Goal: Entertainment & Leisure: Browse casually

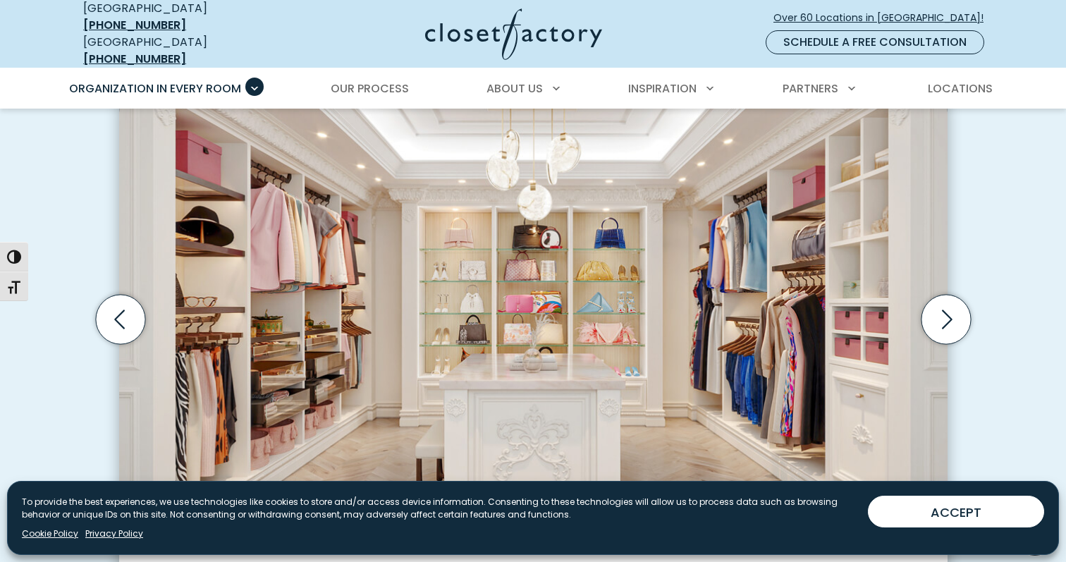
scroll to position [446, 0]
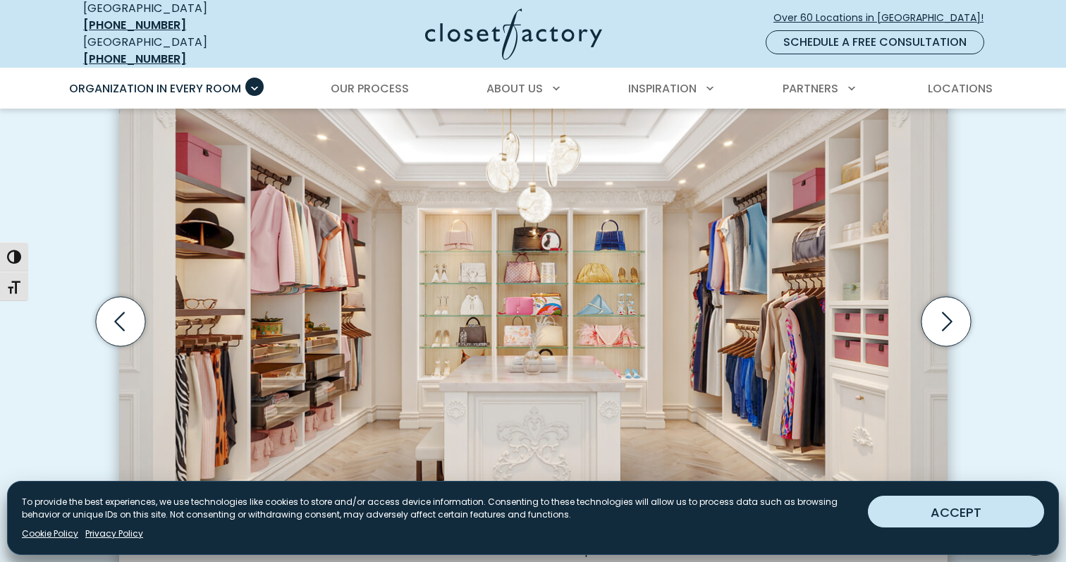
click at [928, 510] on button "ACCEPT" at bounding box center [956, 512] width 176 height 32
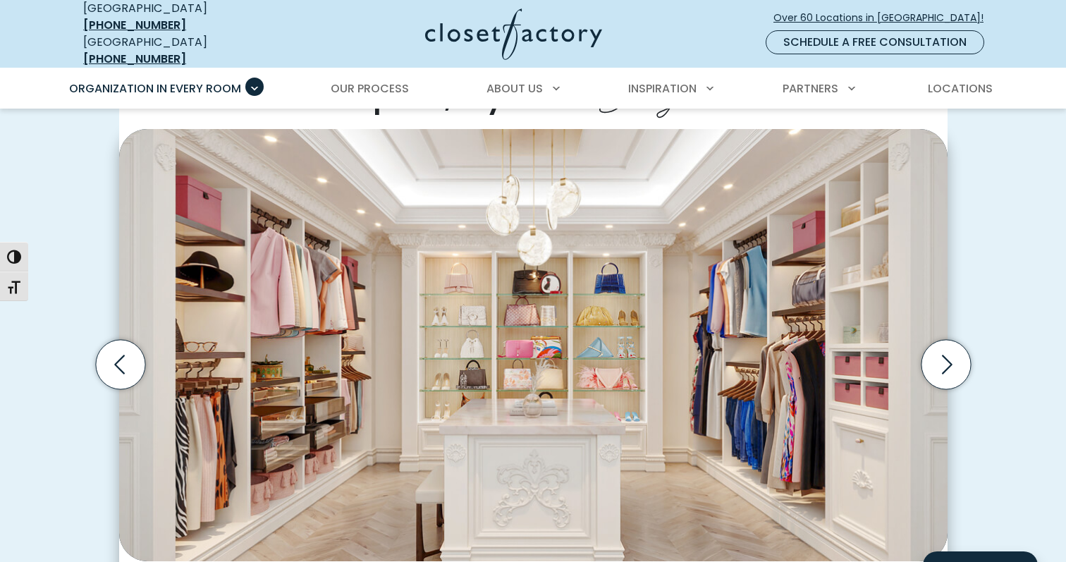
scroll to position [434, 0]
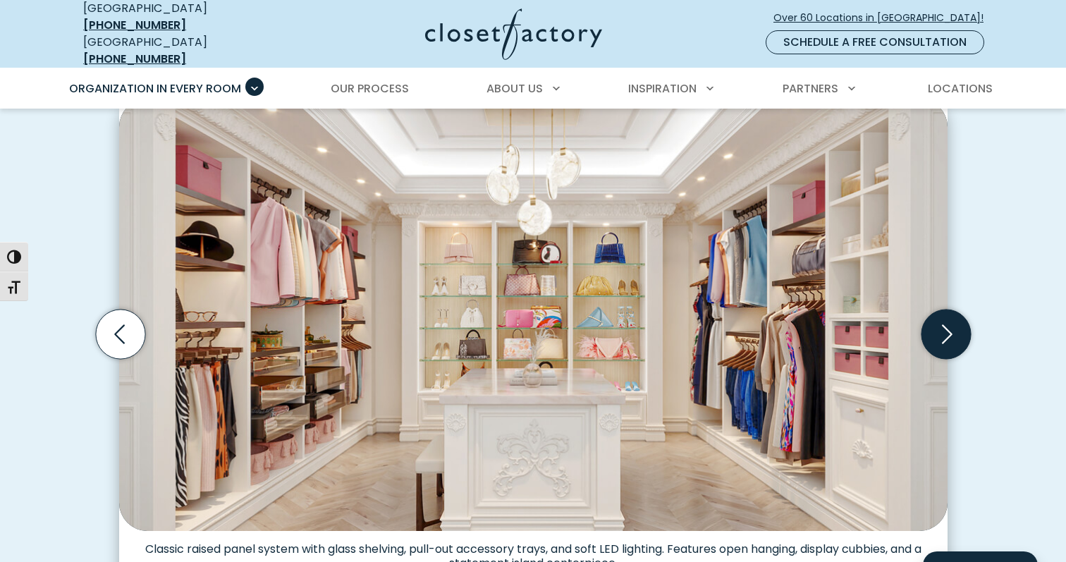
click at [950, 330] on icon "Next slide" at bounding box center [945, 334] width 49 height 49
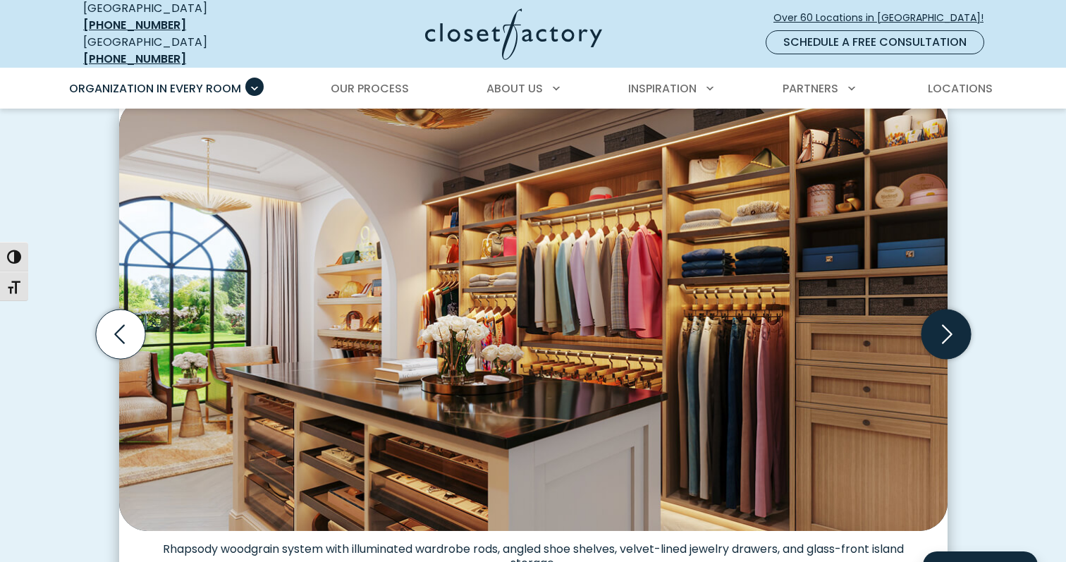
click at [950, 330] on icon "Next slide" at bounding box center [945, 334] width 49 height 49
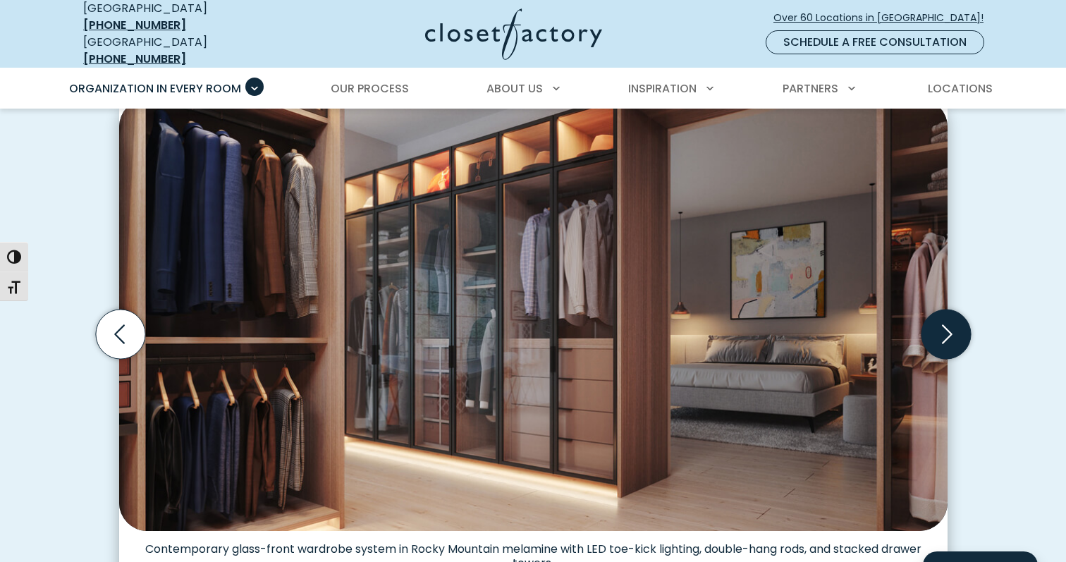
click at [950, 330] on icon "Next slide" at bounding box center [945, 334] width 49 height 49
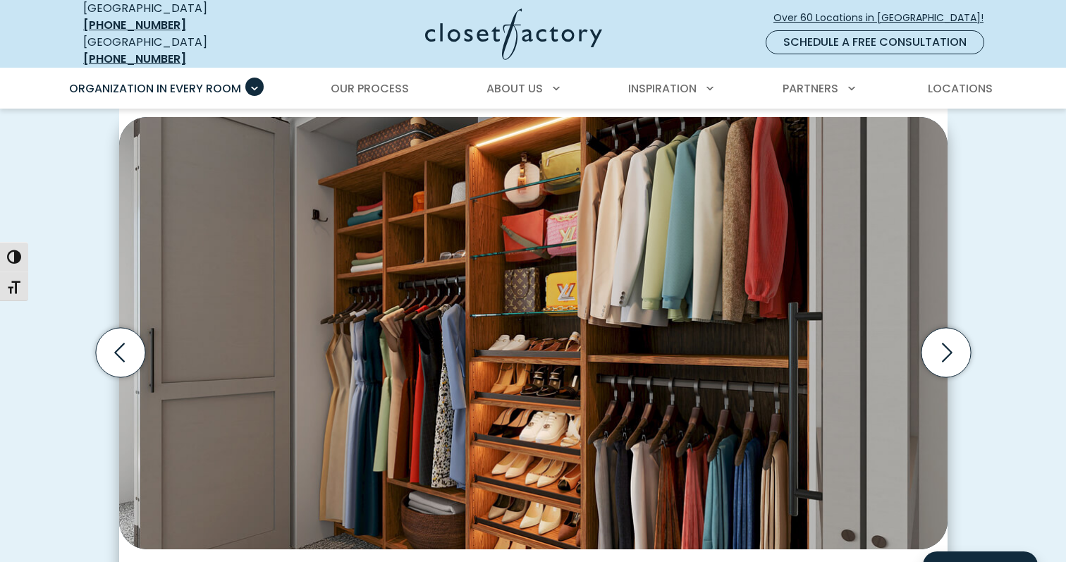
scroll to position [422, 0]
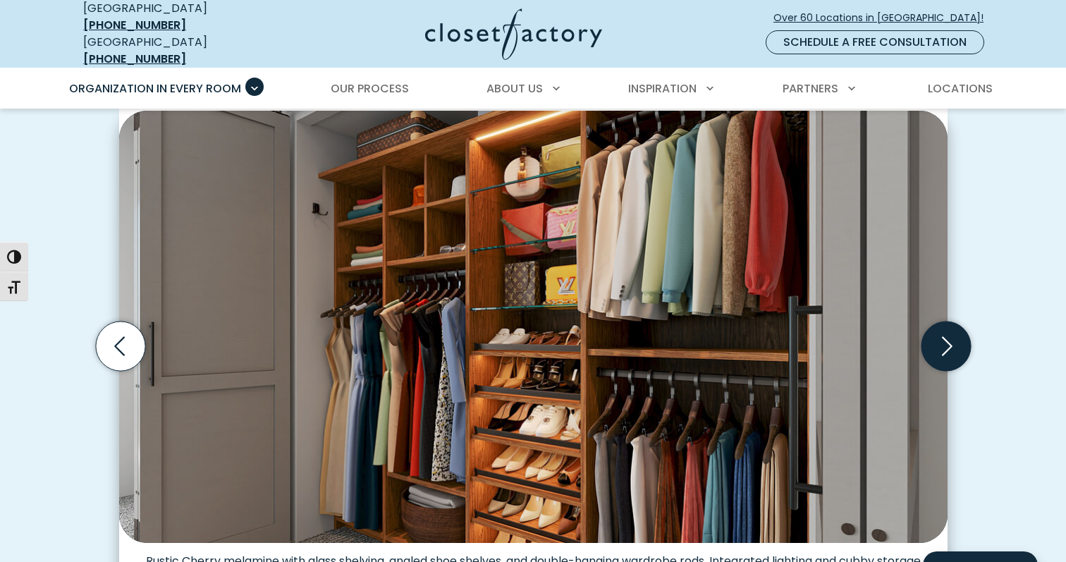
click at [941, 336] on icon "Next slide" at bounding box center [945, 346] width 49 height 49
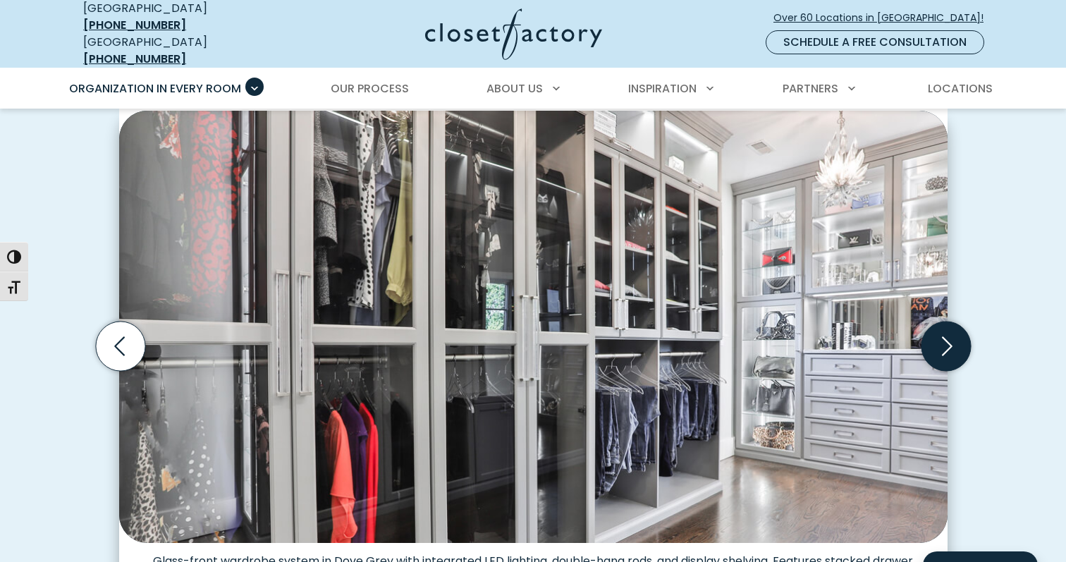
click at [941, 334] on icon "Next slide" at bounding box center [945, 346] width 49 height 49
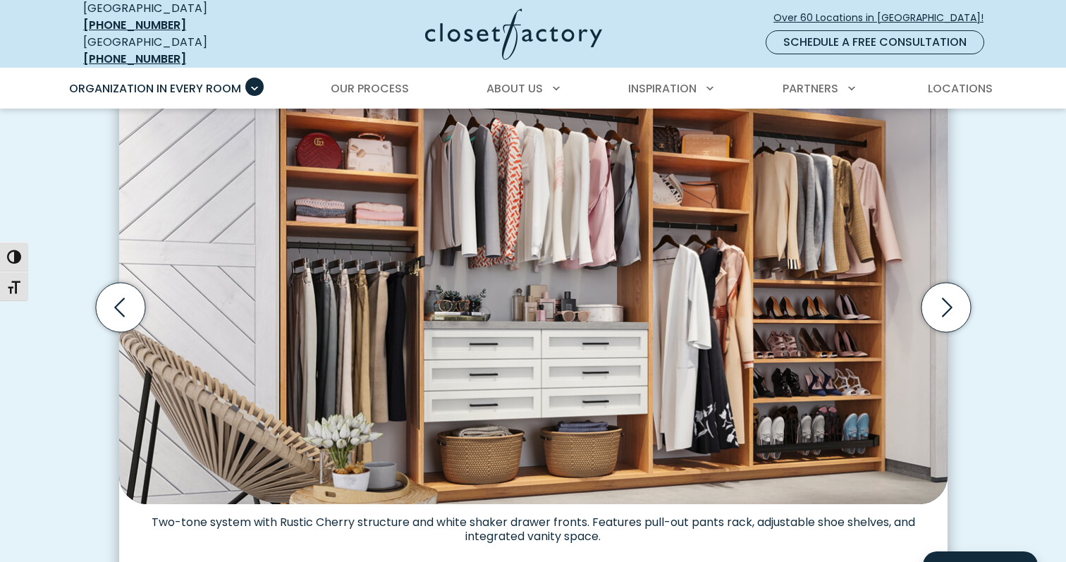
scroll to position [464, 0]
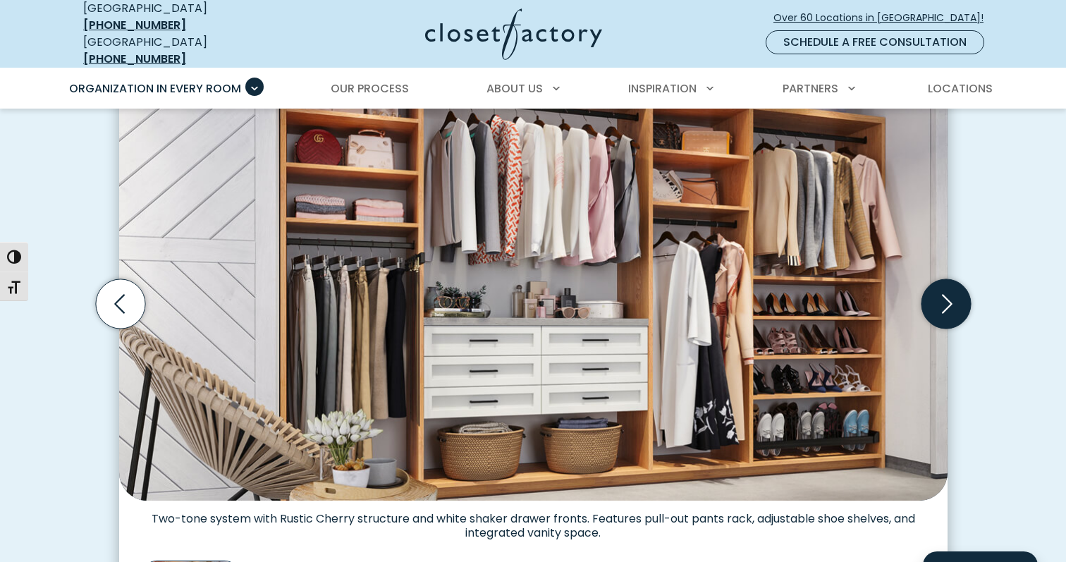
click at [949, 300] on icon "Next slide" at bounding box center [945, 303] width 49 height 49
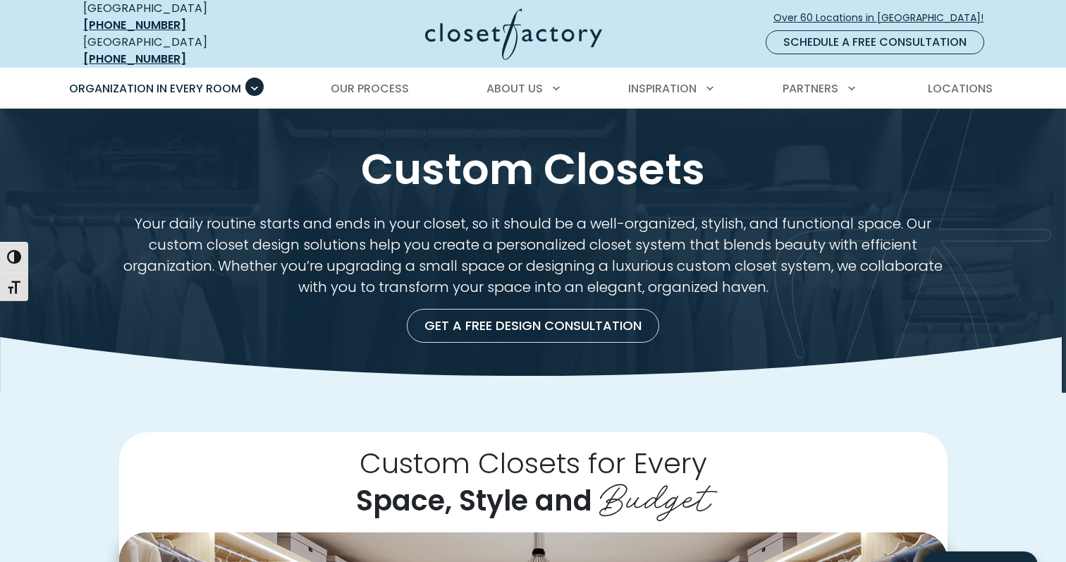
scroll to position [0, 0]
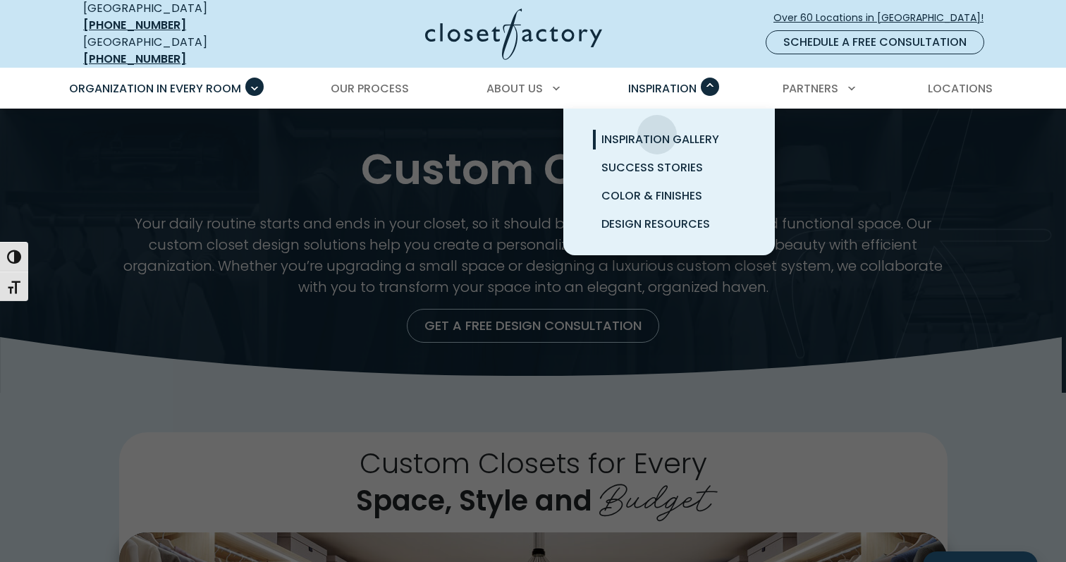
click at [657, 131] on span "Inspiration Gallery" at bounding box center [660, 139] width 118 height 16
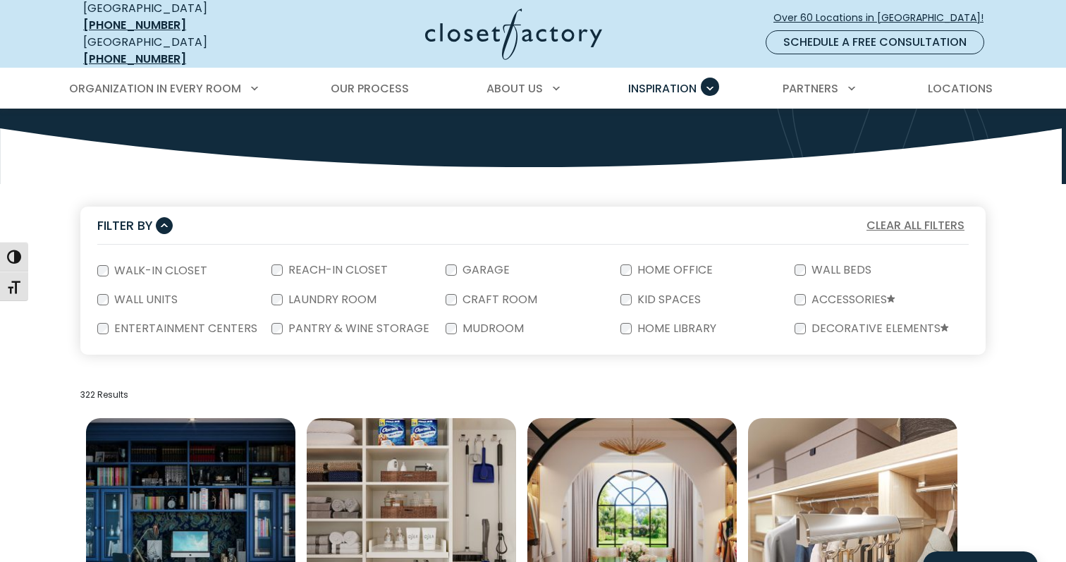
scroll to position [188, 0]
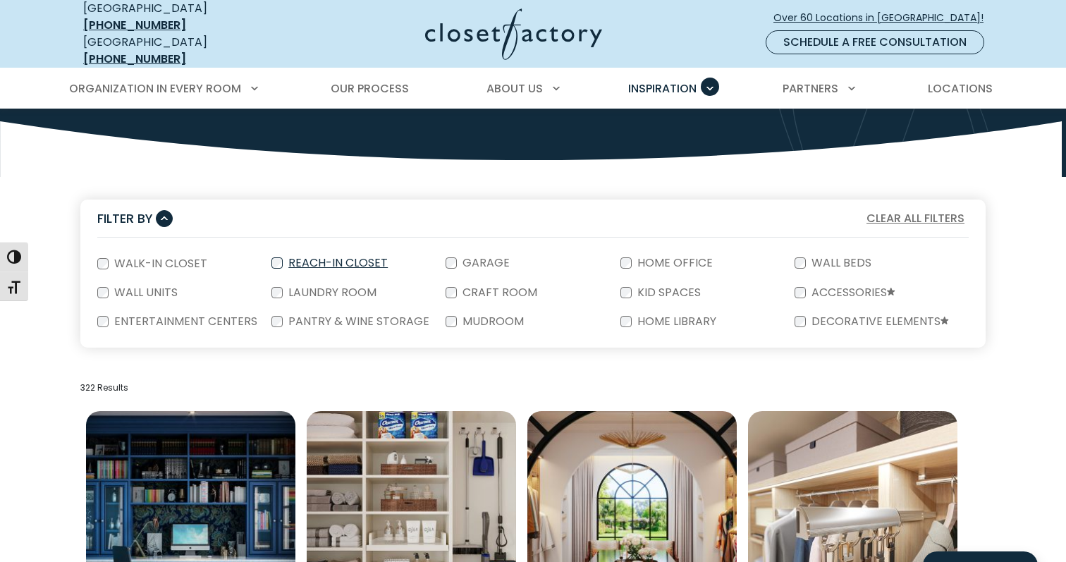
click at [353, 259] on label "Reach-In Closet" at bounding box center [337, 262] width 108 height 11
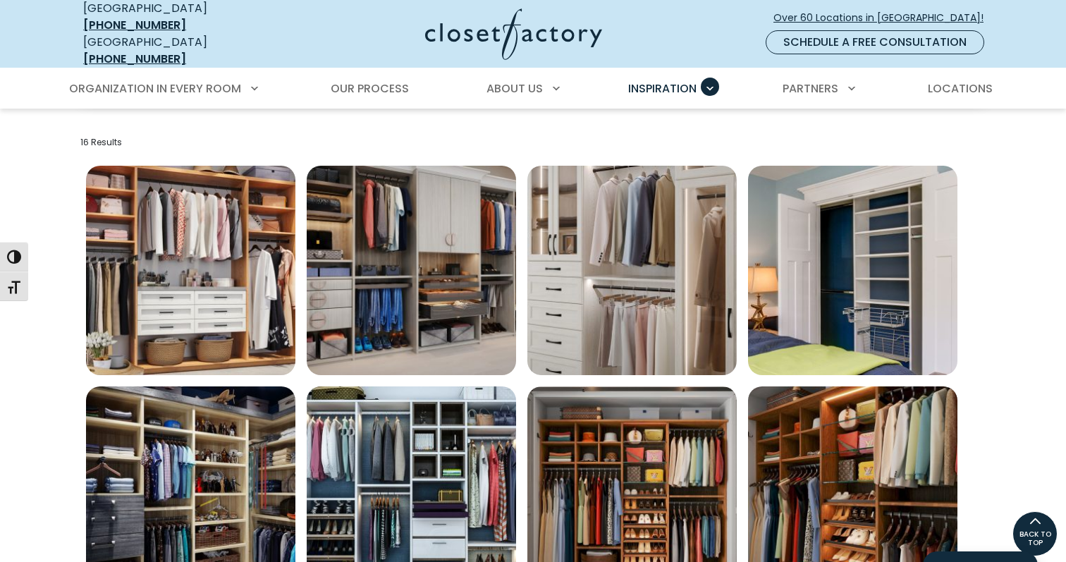
scroll to position [434, 0]
click at [182, 279] on img "Open inspiration gallery to preview enlarged image" at bounding box center [190, 270] width 209 height 209
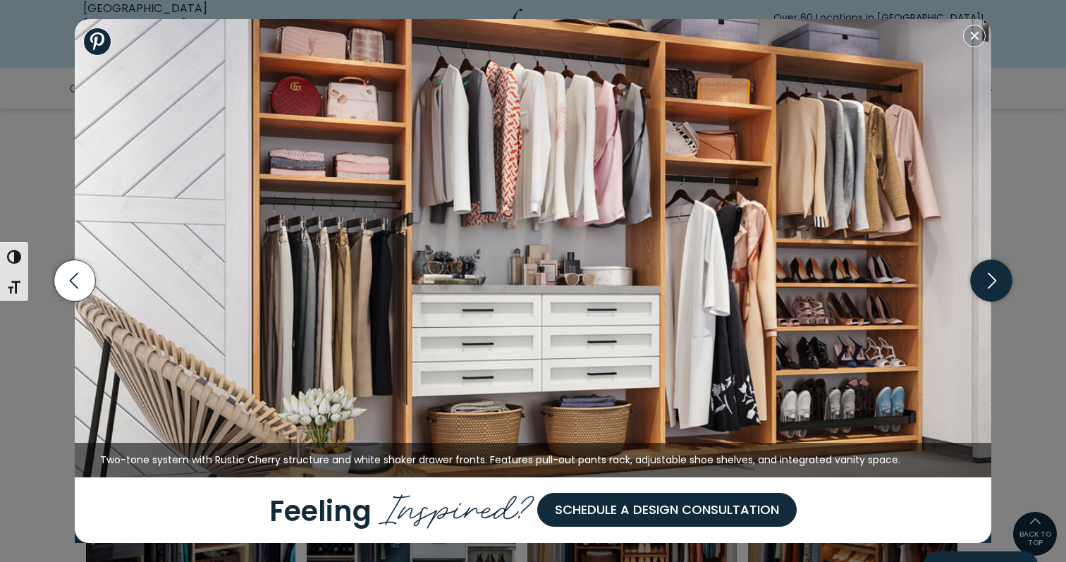
click at [1002, 283] on icon "button" at bounding box center [992, 281] width 42 height 42
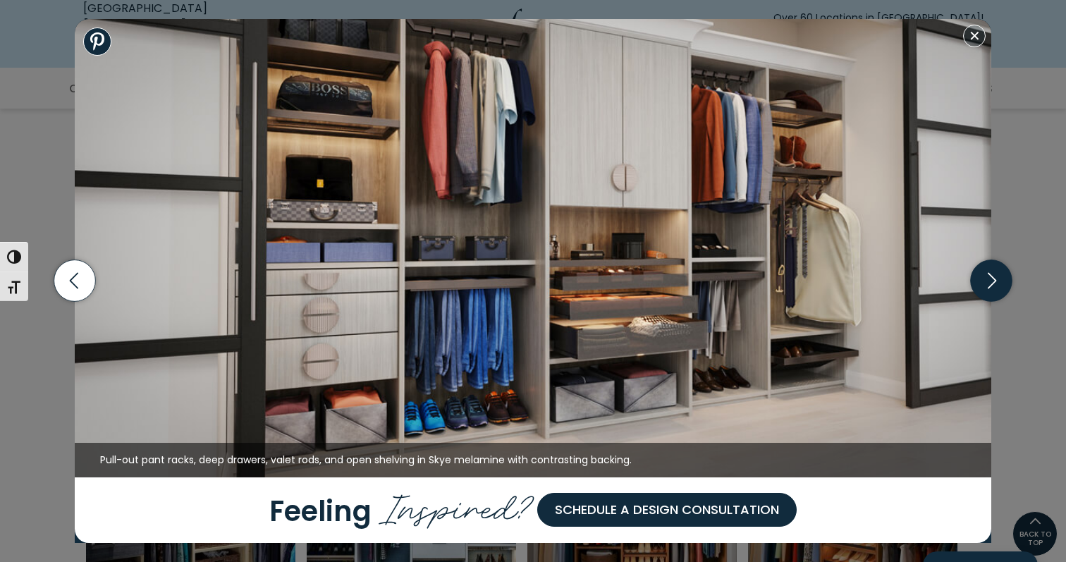
click at [1002, 283] on icon "button" at bounding box center [992, 281] width 42 height 42
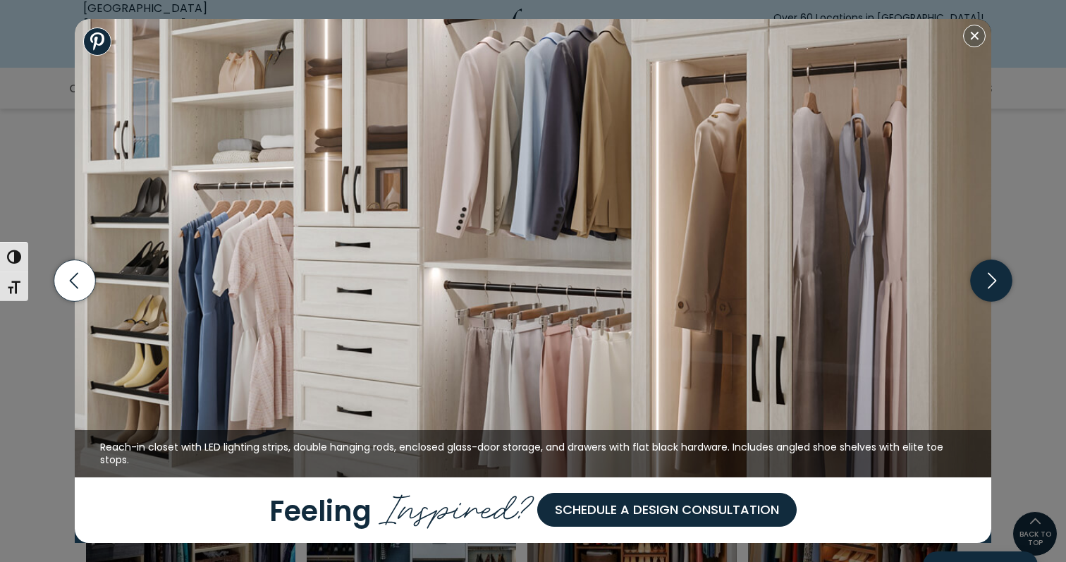
click at [1002, 283] on icon "button" at bounding box center [992, 281] width 42 height 42
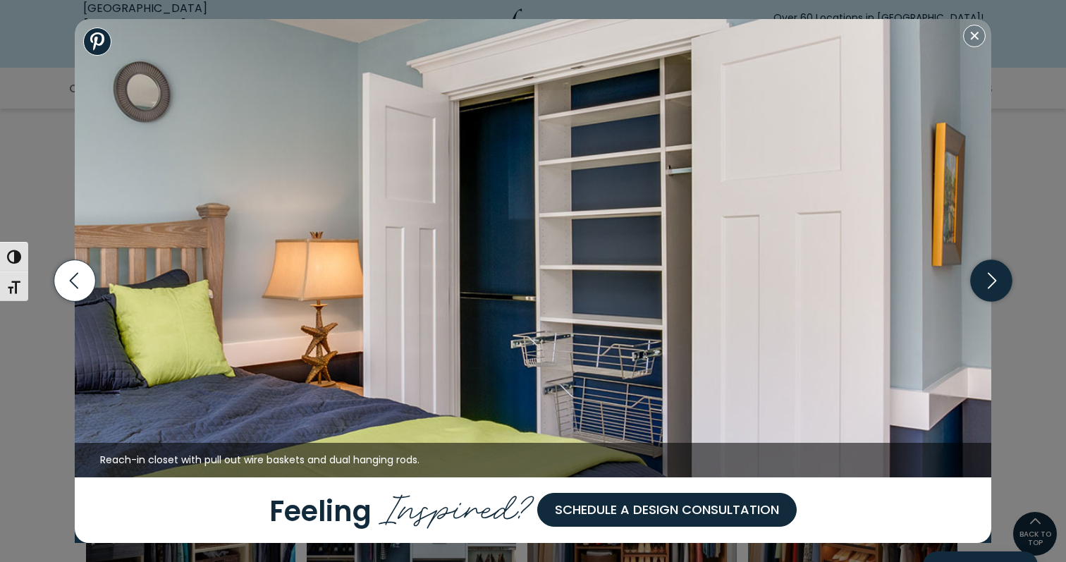
click at [1002, 282] on icon "button" at bounding box center [992, 281] width 42 height 42
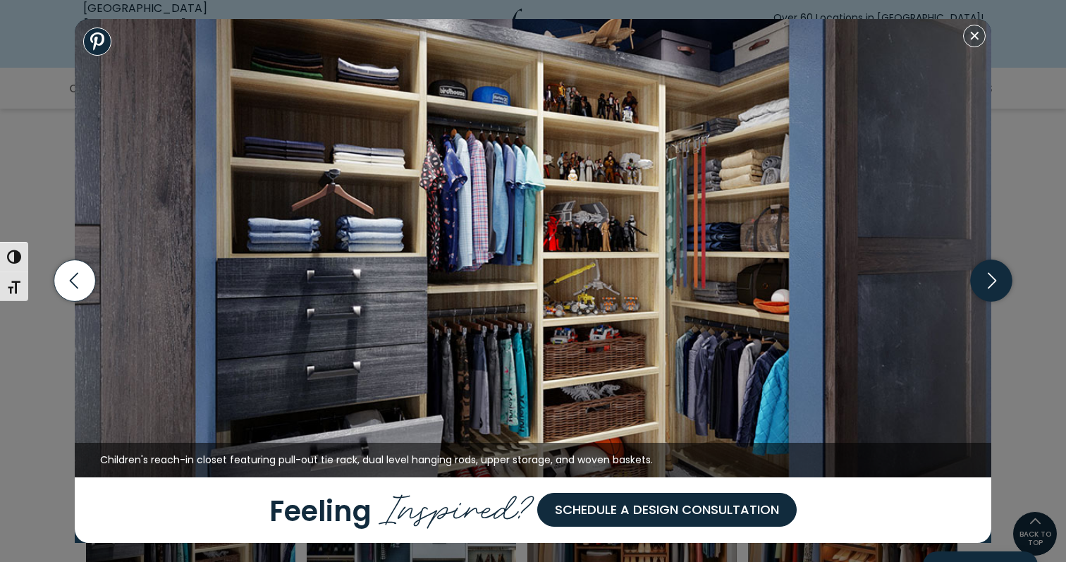
click at [1002, 282] on icon "button" at bounding box center [992, 281] width 42 height 42
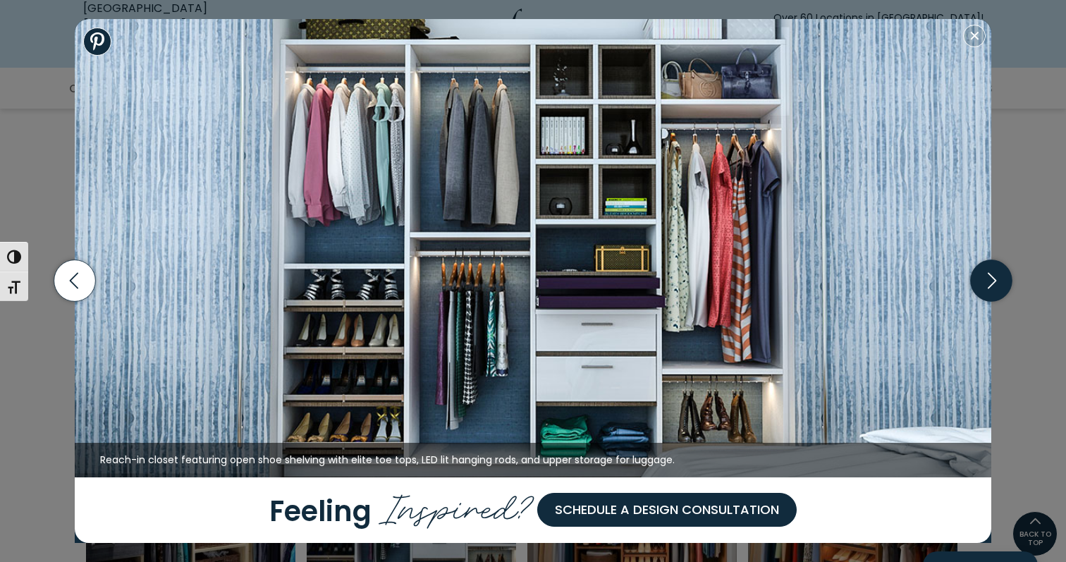
click at [1002, 282] on icon "button" at bounding box center [992, 281] width 42 height 42
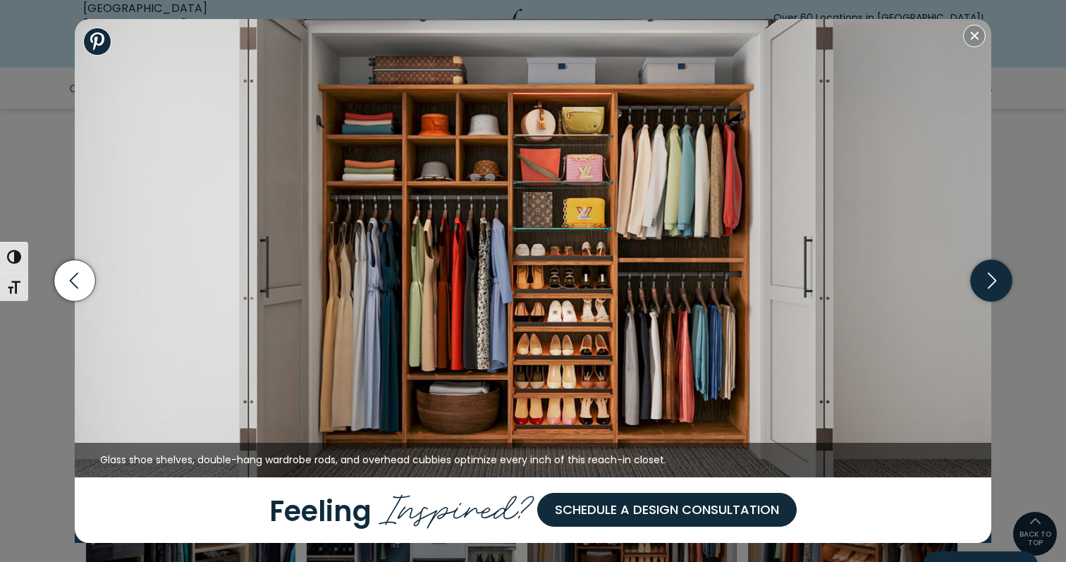
click at [1002, 282] on icon "button" at bounding box center [992, 281] width 42 height 42
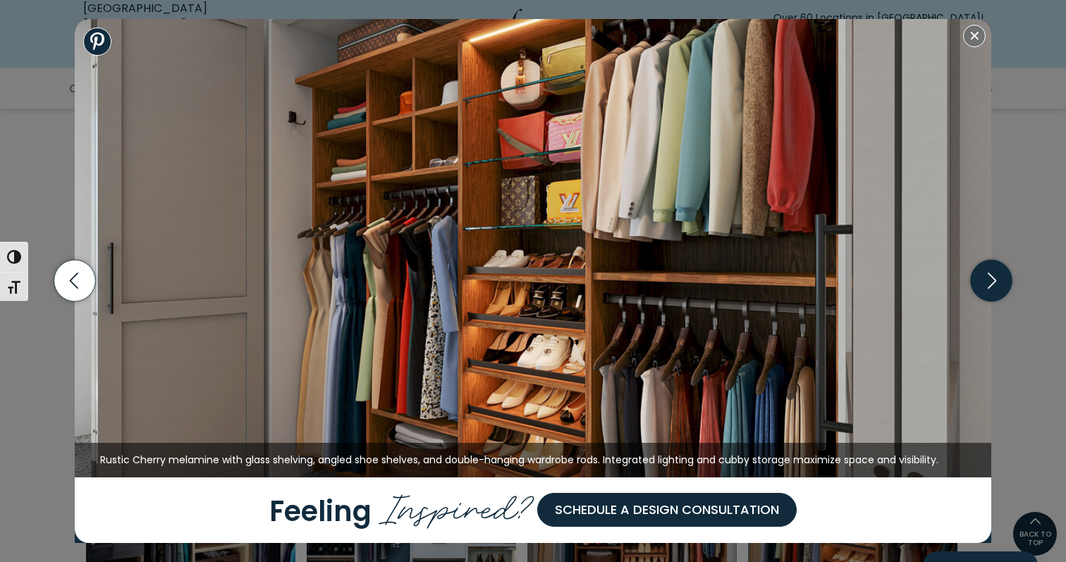
click at [1002, 282] on icon "button" at bounding box center [992, 281] width 42 height 42
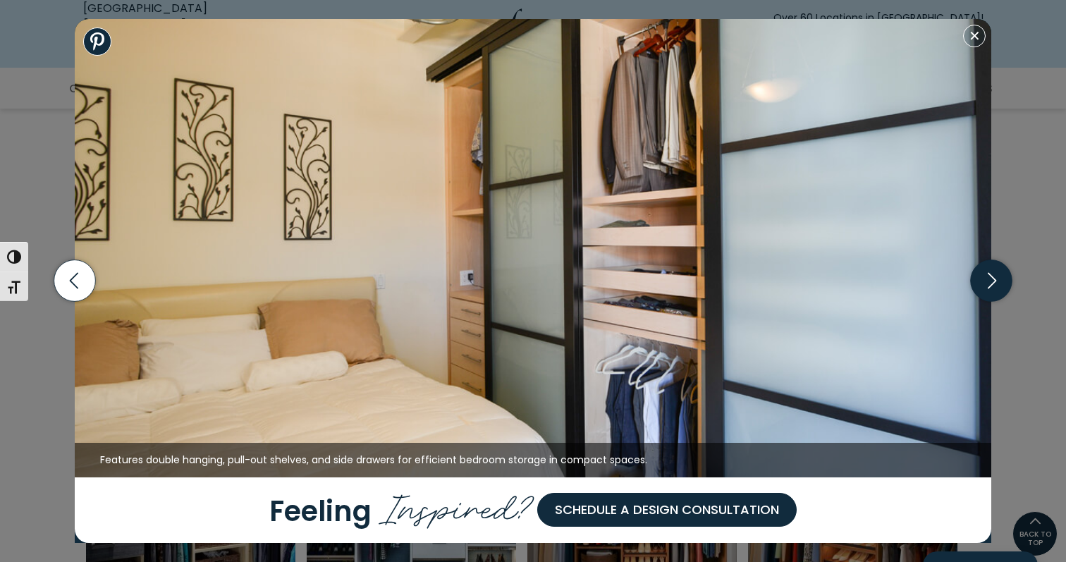
click at [1001, 281] on icon "button" at bounding box center [992, 281] width 42 height 42
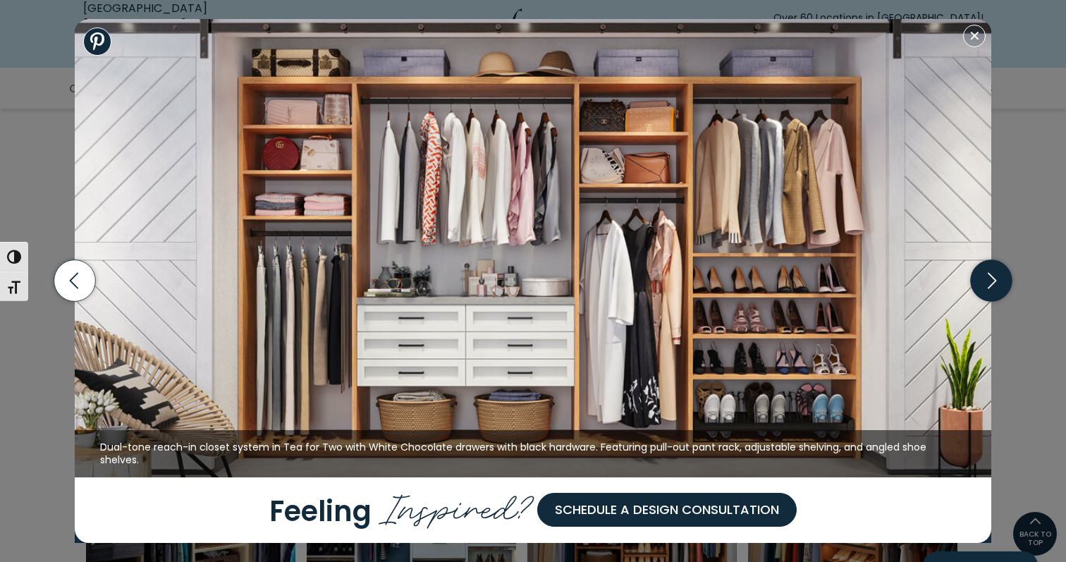
click at [1001, 281] on icon "button" at bounding box center [992, 281] width 42 height 42
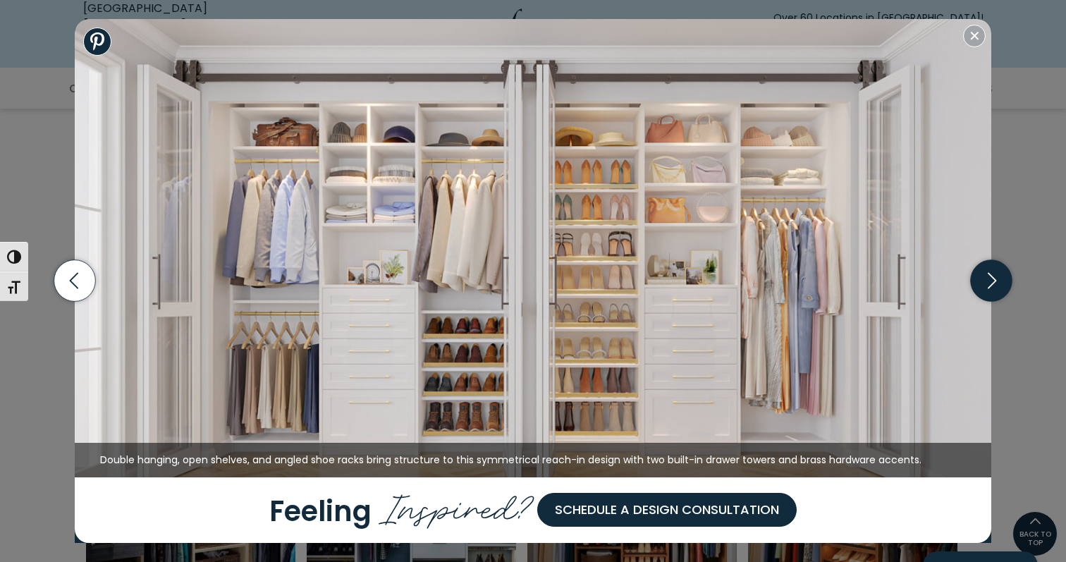
click at [1000, 281] on icon "button" at bounding box center [992, 281] width 42 height 42
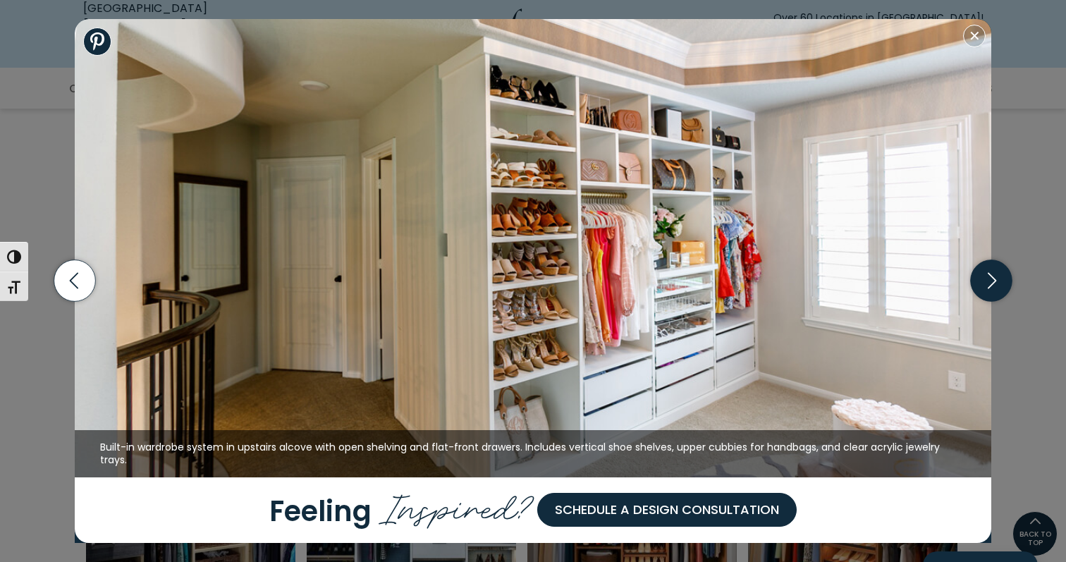
click at [1000, 281] on icon "button" at bounding box center [992, 281] width 42 height 42
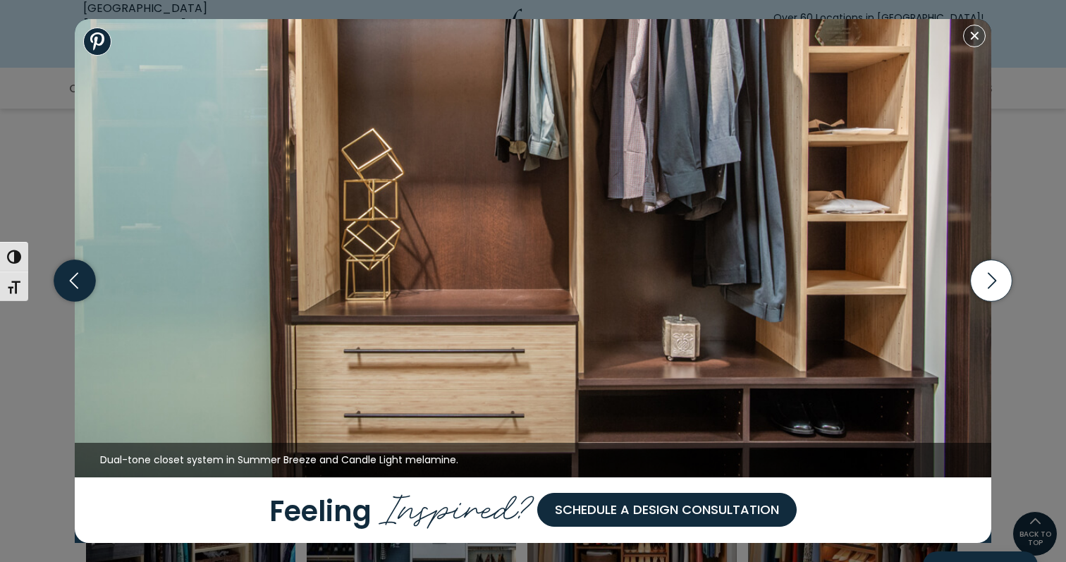
click at [78, 289] on icon "button" at bounding box center [75, 281] width 42 height 42
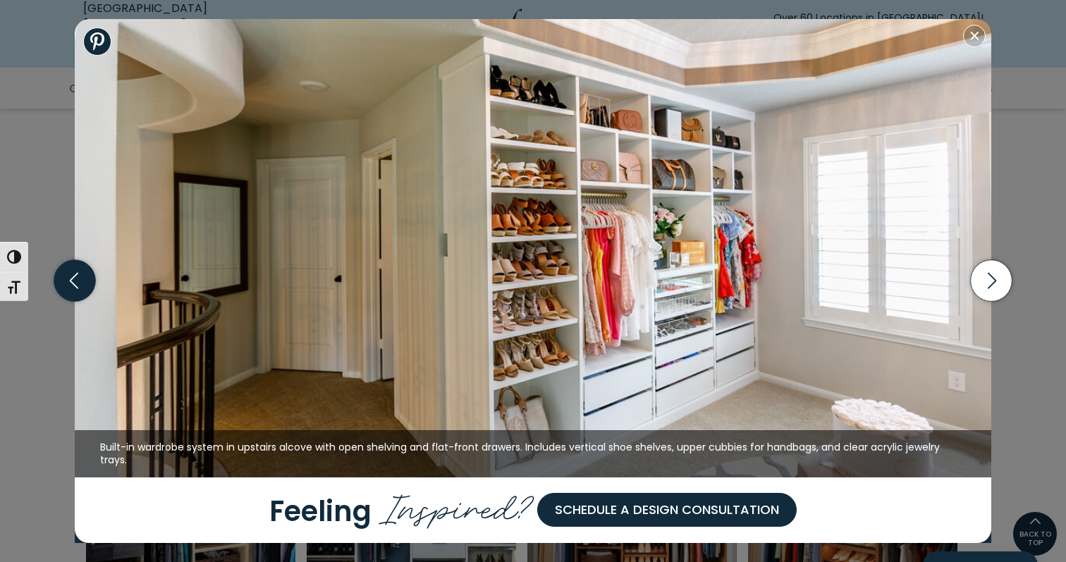
click at [79, 286] on icon "button" at bounding box center [75, 281] width 42 height 42
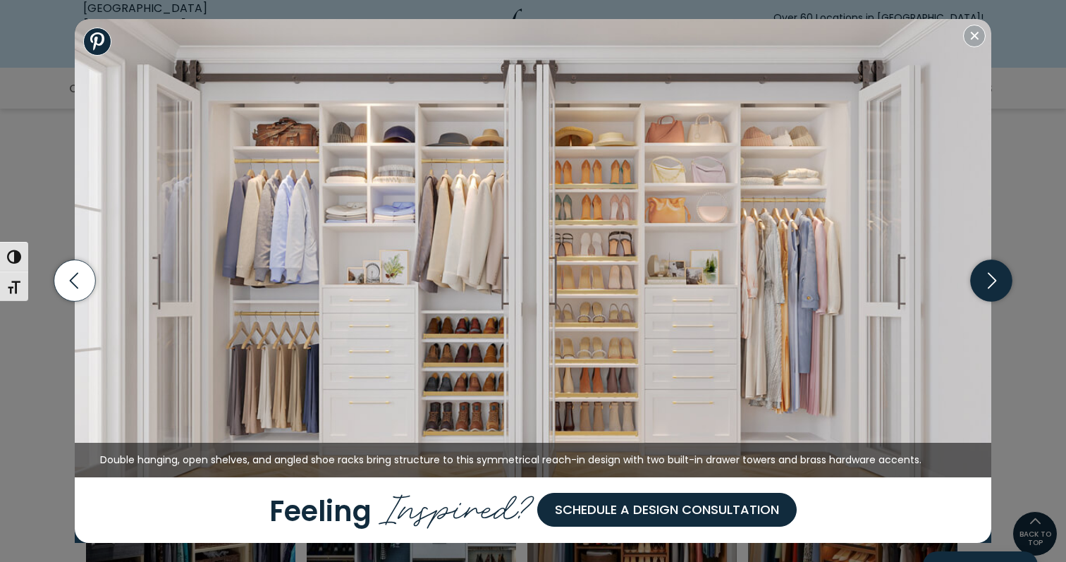
click at [995, 276] on icon "button" at bounding box center [992, 281] width 42 height 42
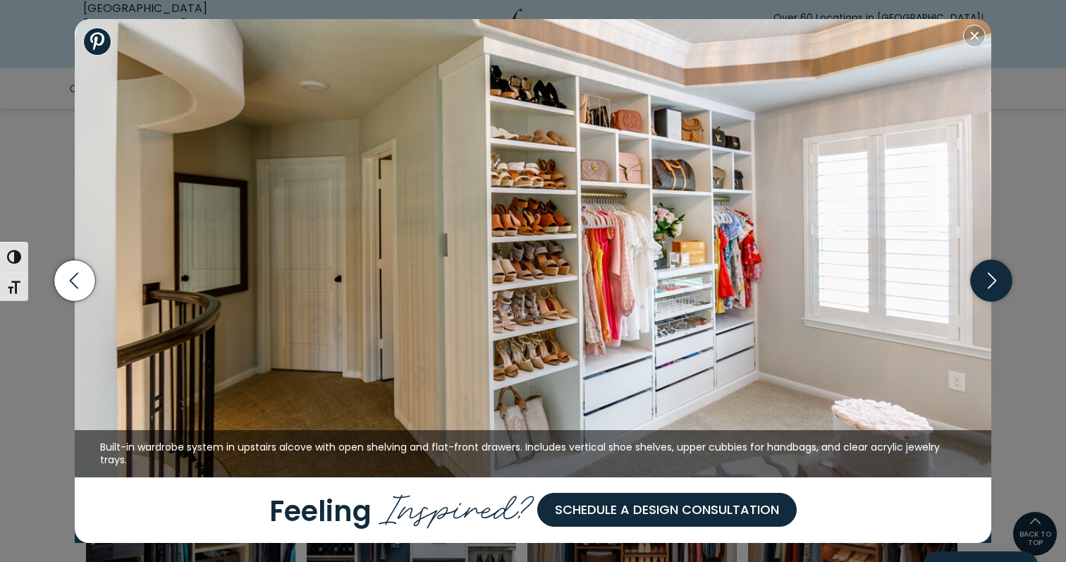
click at [995, 276] on icon "button" at bounding box center [992, 281] width 42 height 42
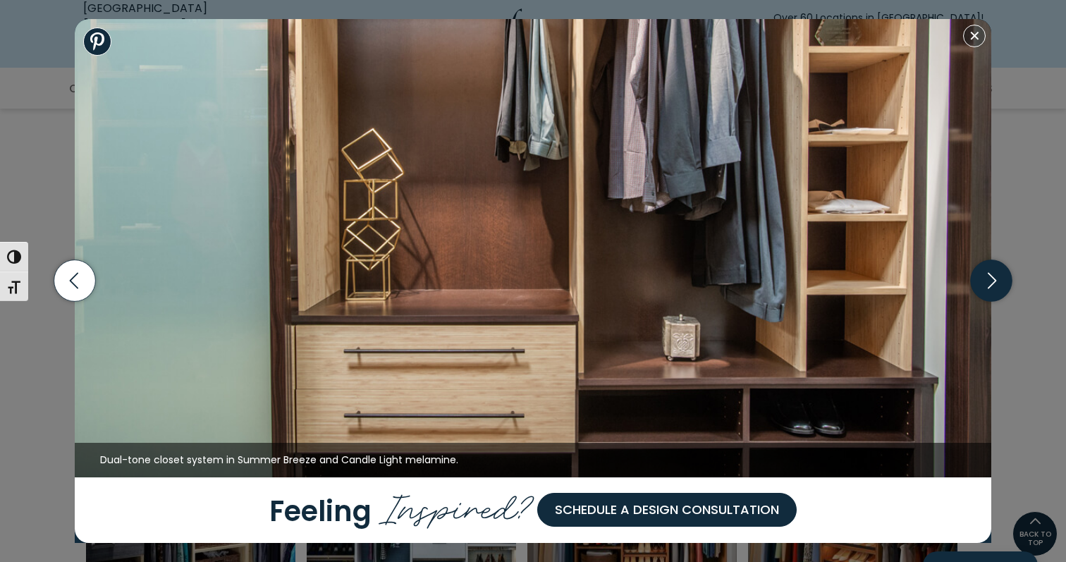
click at [995, 276] on icon "button" at bounding box center [992, 281] width 42 height 42
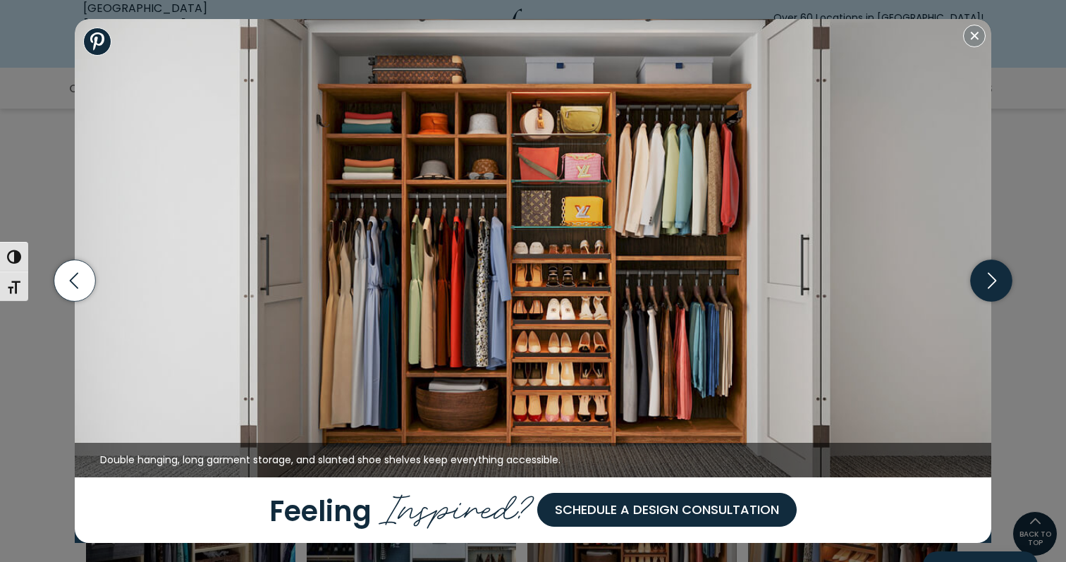
click at [995, 276] on icon "button" at bounding box center [992, 281] width 42 height 42
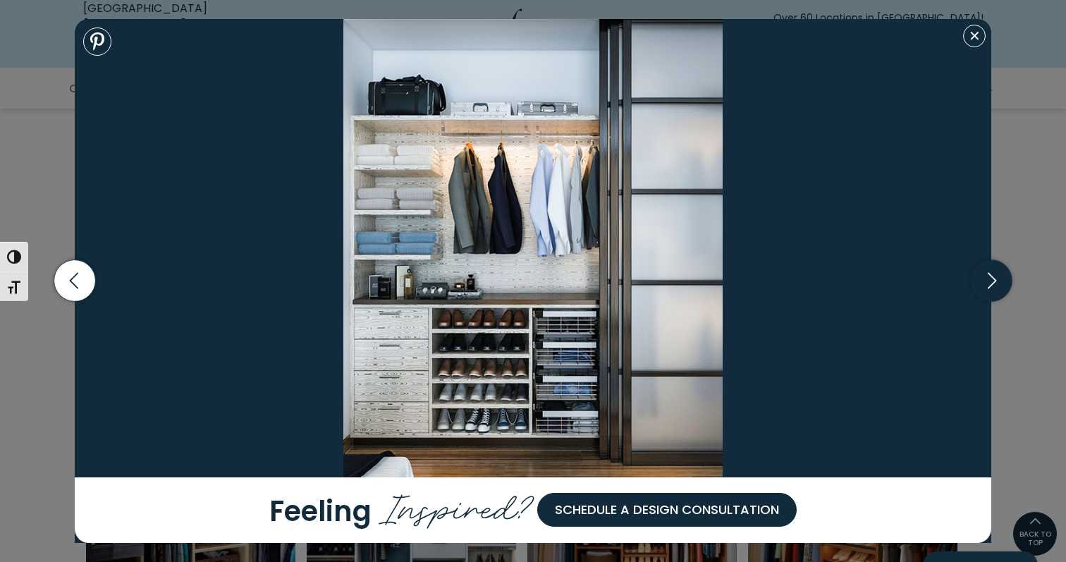
click at [995, 276] on icon "button" at bounding box center [992, 281] width 42 height 42
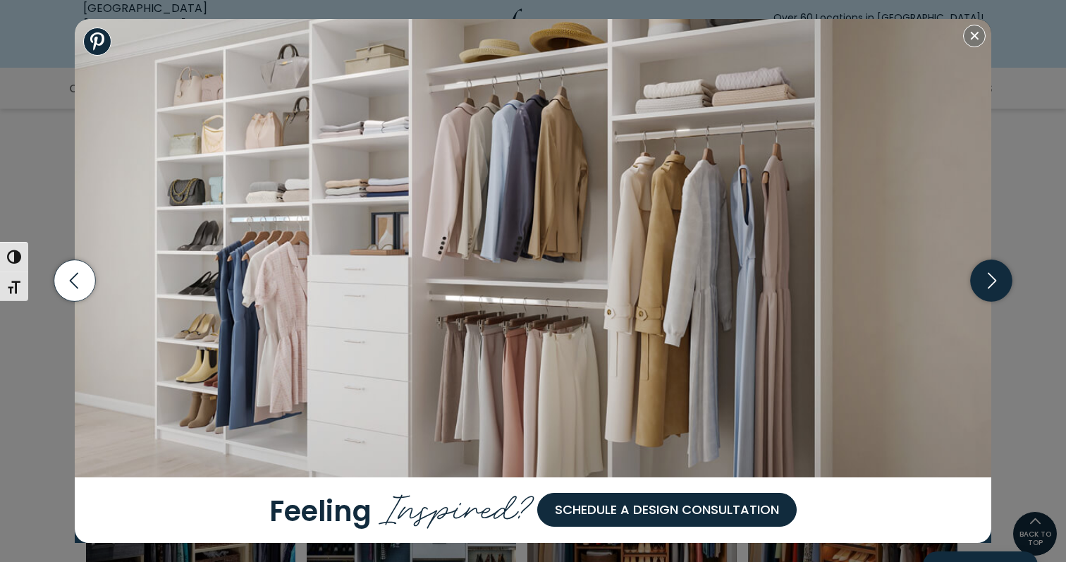
click at [995, 276] on icon "button" at bounding box center [992, 281] width 42 height 42
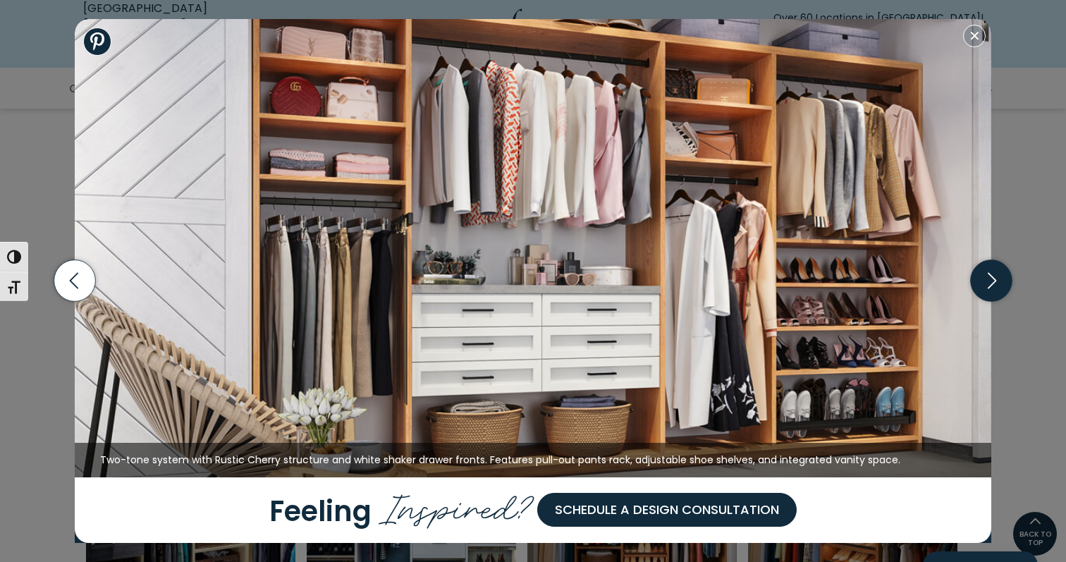
click at [995, 276] on icon "button" at bounding box center [992, 281] width 42 height 42
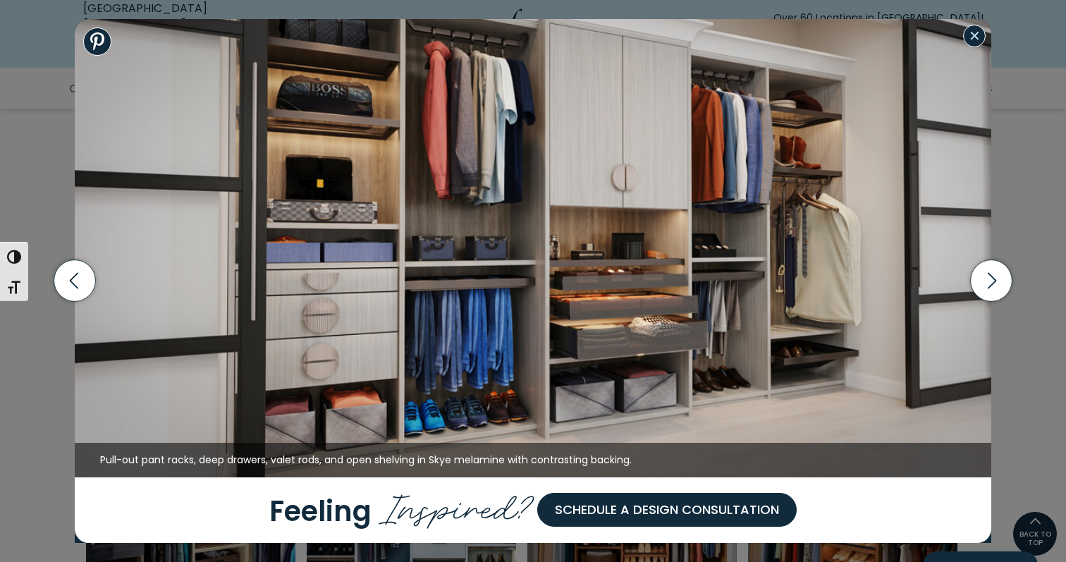
click at [974, 37] on button "Close modal" at bounding box center [974, 36] width 23 height 23
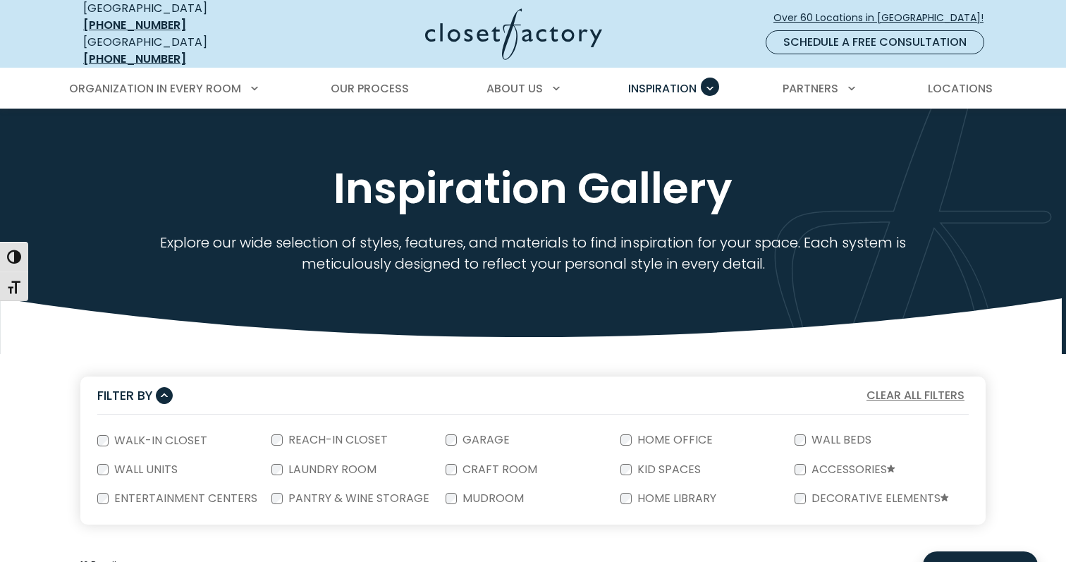
scroll to position [13, 0]
